Goal: Task Accomplishment & Management: Manage account settings

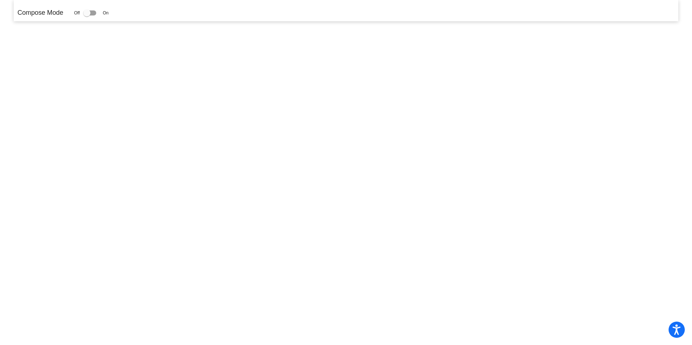
click at [88, 12] on div at bounding box center [86, 12] width 7 height 7
click at [87, 15] on input "checkbox" at bounding box center [86, 15] width 0 height 0
click at [89, 12] on div at bounding box center [86, 12] width 7 height 7
click at [87, 15] on input "checkbox" at bounding box center [86, 15] width 0 height 0
drag, startPoint x: 89, startPoint y: 12, endPoint x: 116, endPoint y: 13, distance: 27.0
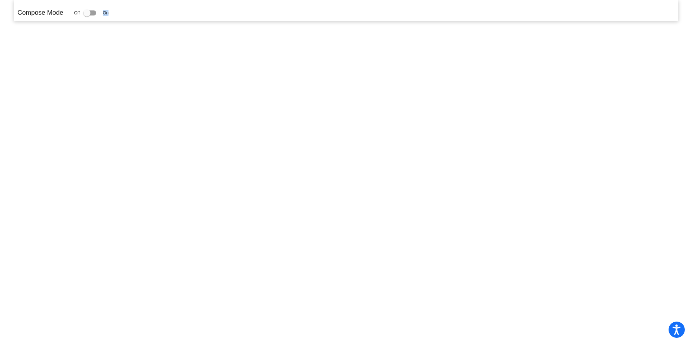
click at [116, 13] on div "Compose Mode Off On" at bounding box center [345, 13] width 657 height 10
click at [90, 15] on div at bounding box center [86, 12] width 7 height 7
click at [87, 15] on input "checkbox" at bounding box center [86, 15] width 0 height 0
checkbox input "true"
click at [115, 13] on div "Compose Mode Off On" at bounding box center [345, 13] width 657 height 10
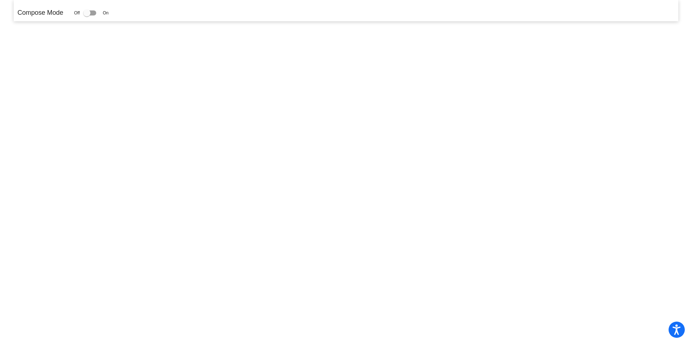
click at [111, 13] on div "Compose Mode Off On" at bounding box center [345, 13] width 657 height 10
click at [108, 13] on span "On" at bounding box center [106, 13] width 6 height 6
drag, startPoint x: 86, startPoint y: 13, endPoint x: 98, endPoint y: 14, distance: 12.7
click at [98, 14] on label at bounding box center [91, 13] width 16 height 9
click at [93, 14] on div at bounding box center [89, 12] width 13 height 5
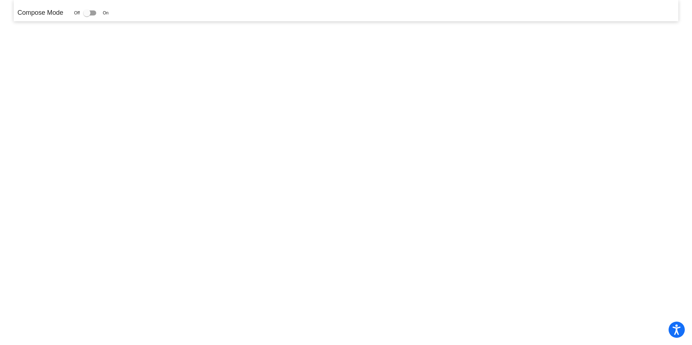
click at [87, 15] on input "checkbox" at bounding box center [86, 15] width 0 height 0
checkbox input "true"
click at [103, 13] on div "Off On" at bounding box center [91, 13] width 35 height 9
click at [107, 13] on span "On" at bounding box center [106, 13] width 6 height 6
drag, startPoint x: 89, startPoint y: 13, endPoint x: 120, endPoint y: 13, distance: 31.0
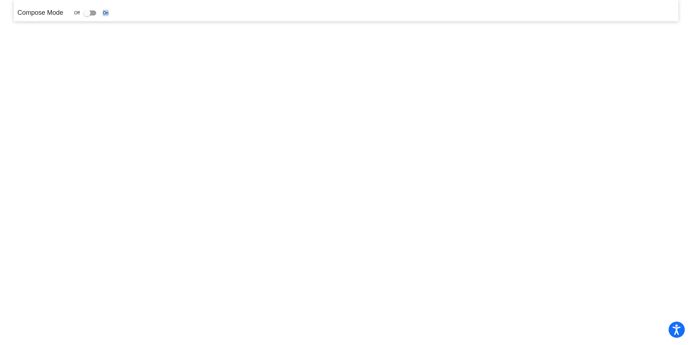
click at [120, 13] on div "Compose Mode Off On" at bounding box center [345, 13] width 657 height 10
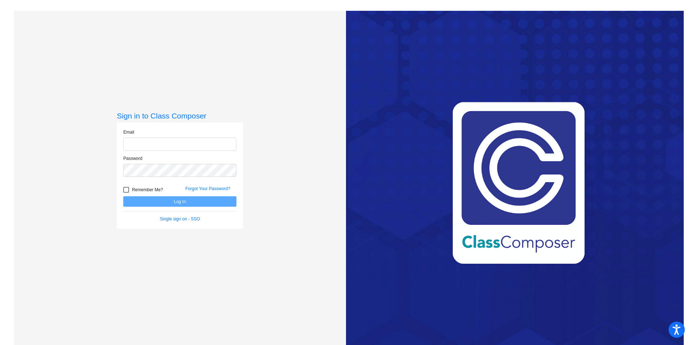
type input "[EMAIL_ADDRESS][DOMAIN_NAME]"
click at [165, 204] on button "Log In" at bounding box center [179, 201] width 113 height 10
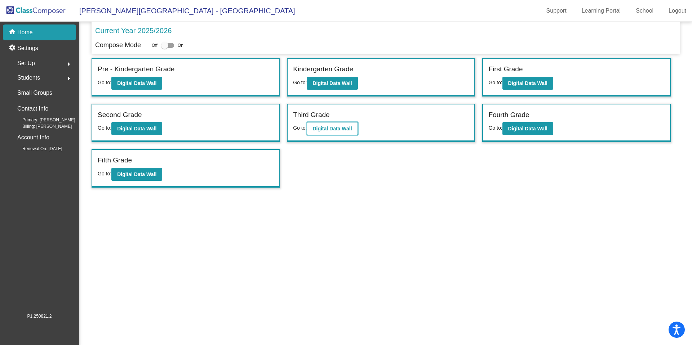
click at [341, 128] on b "Digital Data Wall" at bounding box center [331, 129] width 39 height 6
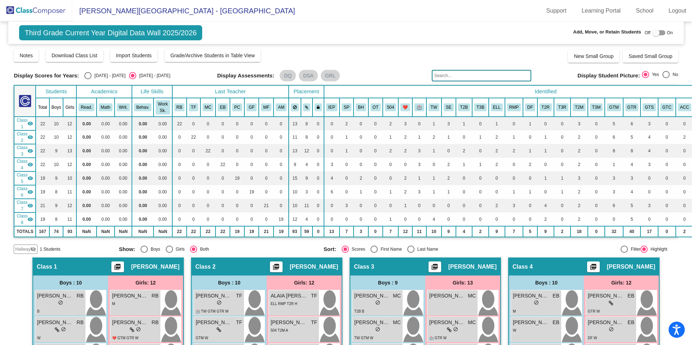
click at [652, 34] on div at bounding box center [655, 32] width 7 height 7
checkbox input "true"
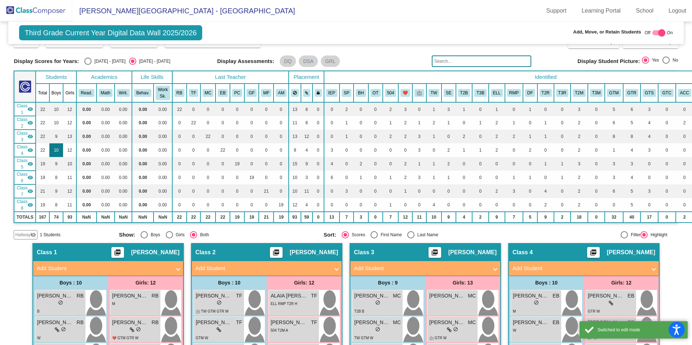
scroll to position [123, 0]
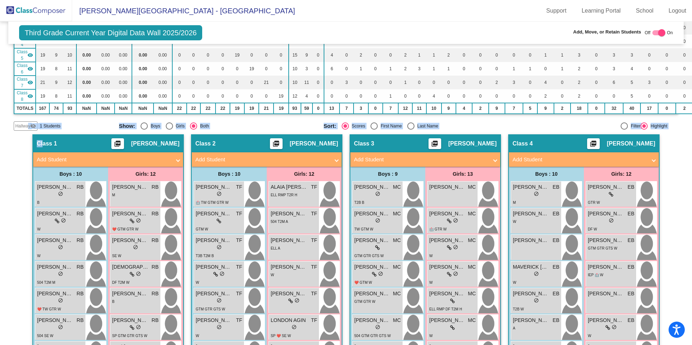
drag, startPoint x: 27, startPoint y: 127, endPoint x: 40, endPoint y: 142, distance: 20.2
click at [26, 127] on span "Hallway" at bounding box center [22, 126] width 15 height 6
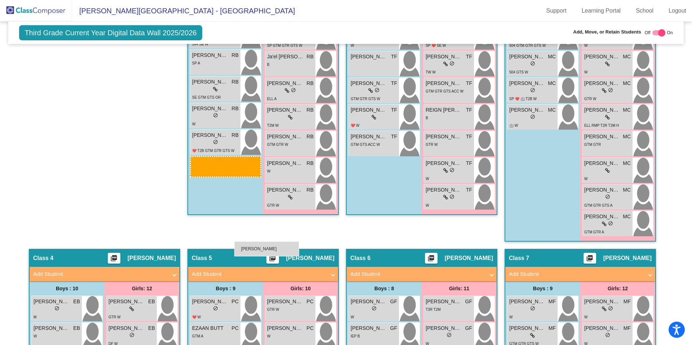
scroll to position [490, 0]
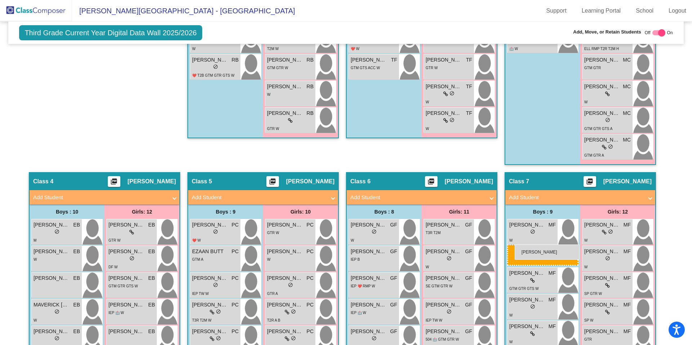
drag, startPoint x: 58, startPoint y: 192, endPoint x: 514, endPoint y: 245, distance: 459.4
